Goal: Navigation & Orientation: Go to known website

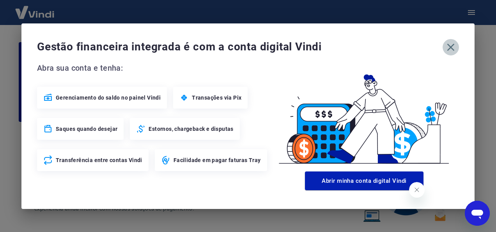
click at [454, 45] on icon "button" at bounding box center [451, 47] width 12 height 12
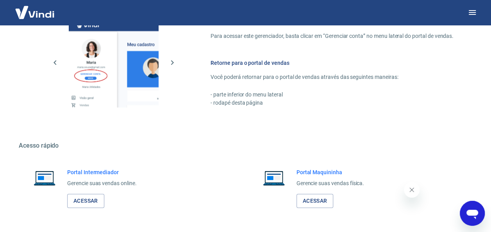
scroll to position [457, 0]
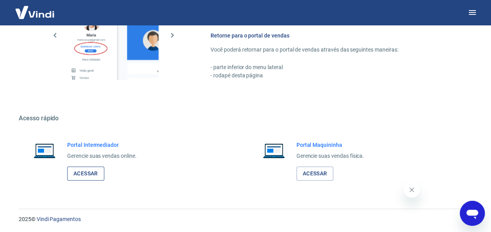
click at [73, 171] on link "Acessar" at bounding box center [85, 173] width 37 height 14
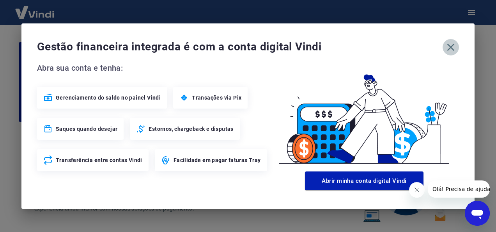
click at [450, 48] on icon "button" at bounding box center [451, 46] width 7 height 7
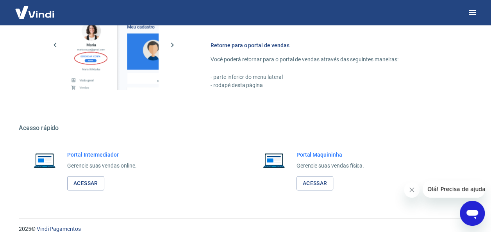
scroll to position [457, 0]
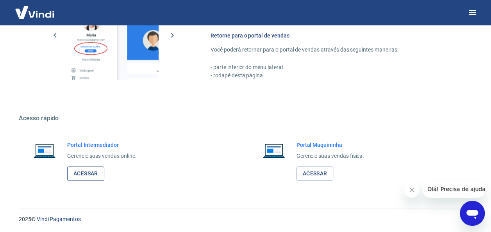
click at [79, 173] on link "Acessar" at bounding box center [85, 173] width 37 height 14
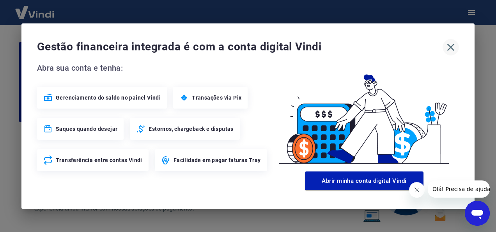
click at [451, 49] on icon "button" at bounding box center [451, 47] width 12 height 12
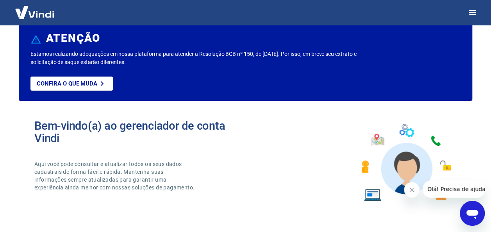
scroll to position [39, 0]
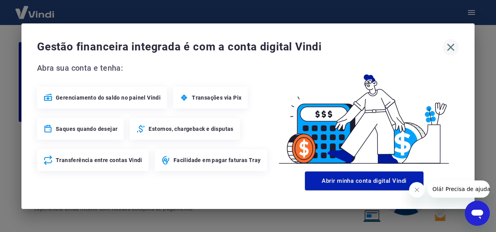
click at [452, 47] on icon "button" at bounding box center [451, 46] width 7 height 7
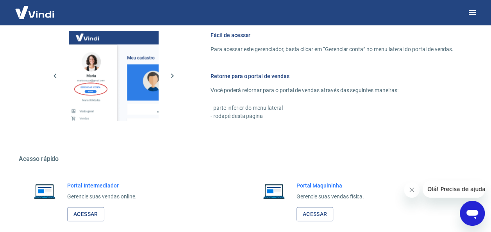
scroll to position [457, 0]
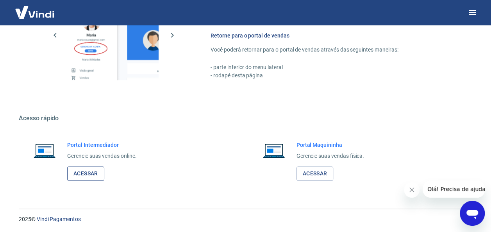
click at [86, 167] on link "Acessar" at bounding box center [85, 173] width 37 height 14
click at [71, 169] on link "Acessar" at bounding box center [85, 173] width 37 height 14
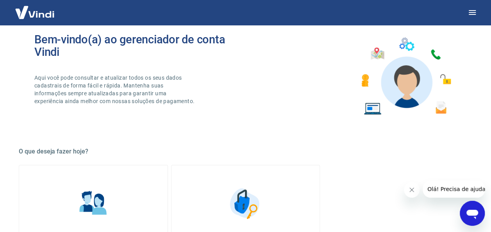
scroll to position [66, 0]
